Goal: Transaction & Acquisition: Purchase product/service

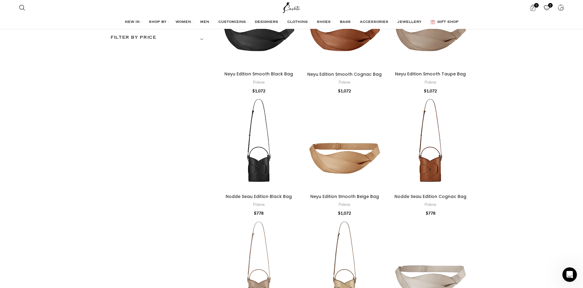
click at [441, 57] on div "Neyu Edition Smooth Taupe Bag" at bounding box center [441, 20] width 21 height 96
click at [439, 46] on div "Neyu Edition Smooth Taupe Bag" at bounding box center [441, 20] width 21 height 96
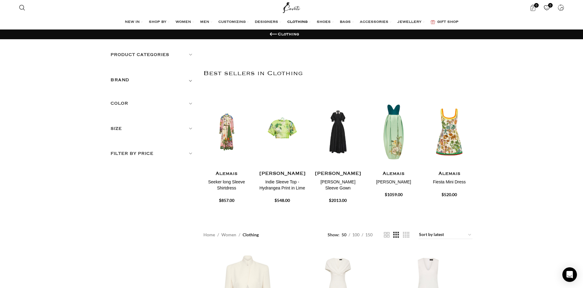
click at [125, 78] on h5 "BRAND" at bounding box center [120, 80] width 19 height 7
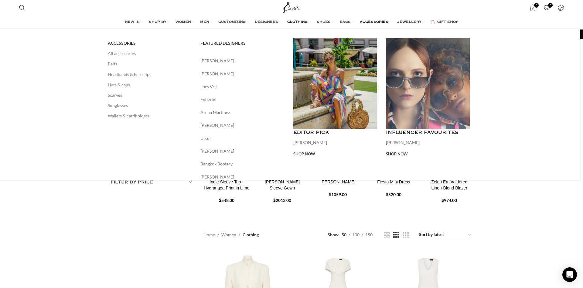
click at [387, 22] on span "ACCESSORIES" at bounding box center [374, 22] width 29 height 5
